Goal: Task Accomplishment & Management: Manage account settings

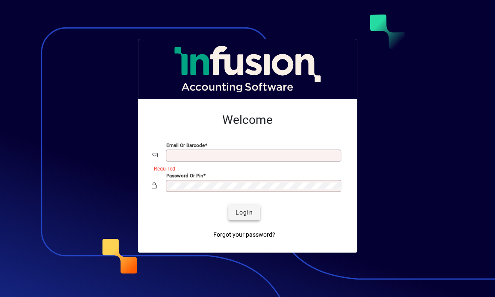
type input "**********"
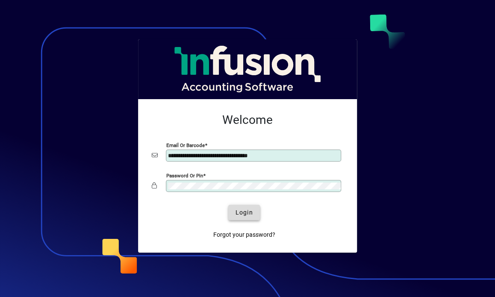
click at [246, 208] on span "Login" at bounding box center [244, 212] width 18 height 9
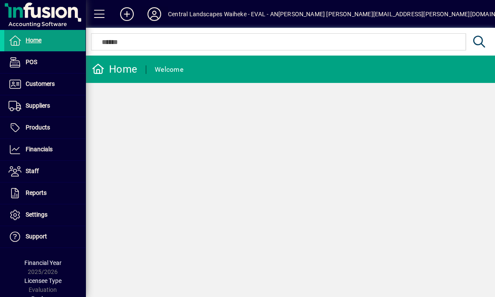
click at [150, 14] on icon at bounding box center [154, 14] width 17 height 14
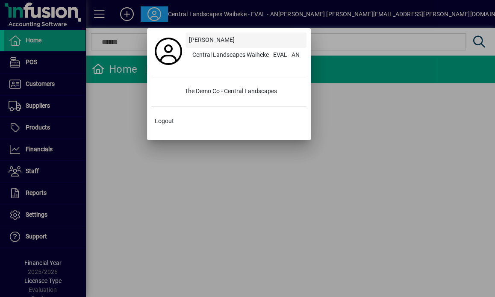
click at [212, 41] on span "[PERSON_NAME]" at bounding box center [212, 39] width 46 height 9
